Goal: Navigation & Orientation: Find specific page/section

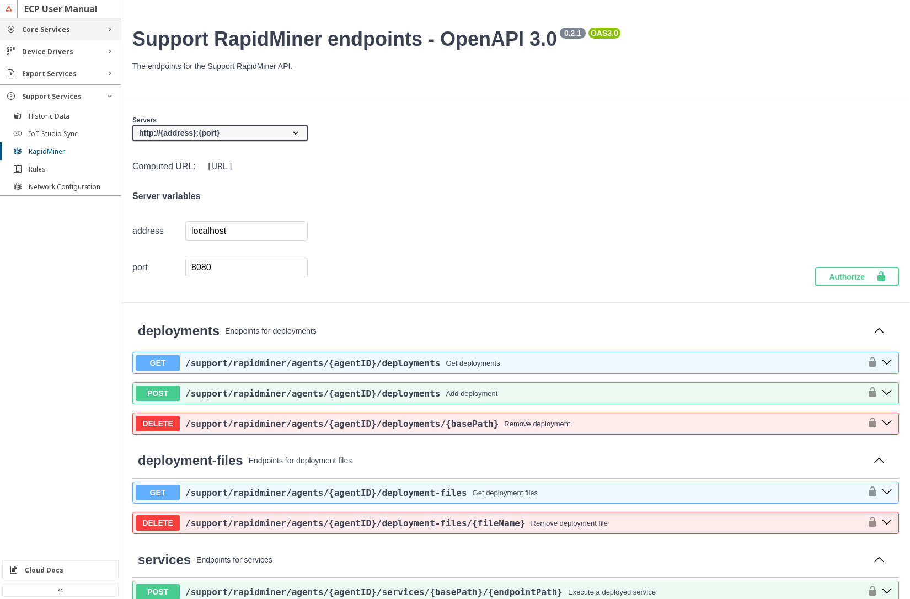
scroll to position [198, 0]
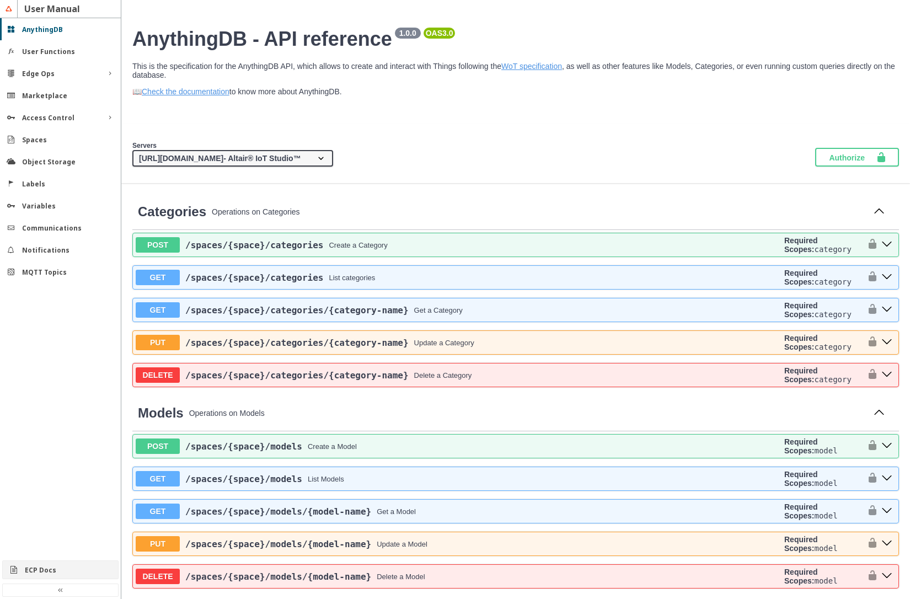
click at [62, 575] on div "ECP Docs" at bounding box center [60, 570] width 115 height 18
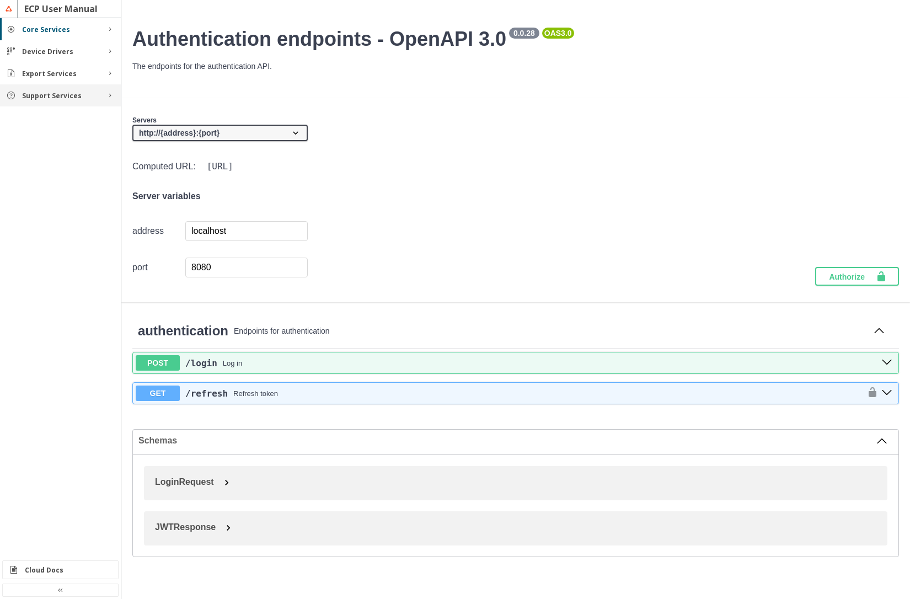
click at [0, 0] on slot "Support Services" at bounding box center [0, 0] width 0 height 0
click at [0, 0] on slot "Rules" at bounding box center [0, 0] width 0 height 0
